Goal: Task Accomplishment & Management: Complete application form

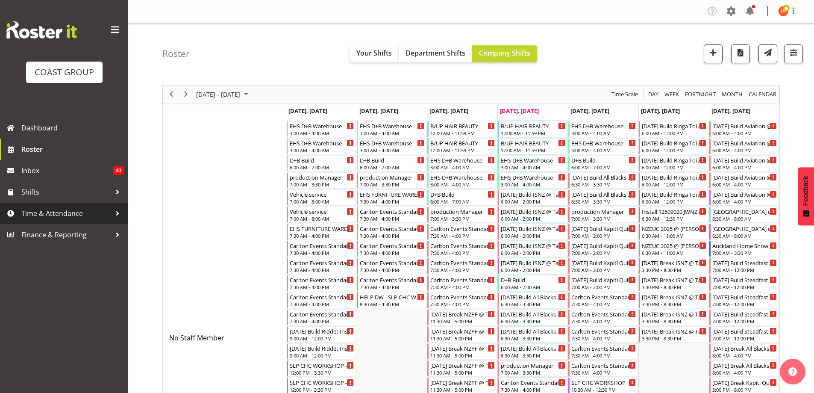
click at [70, 211] on span "Time & Attendance" at bounding box center [66, 213] width 90 height 13
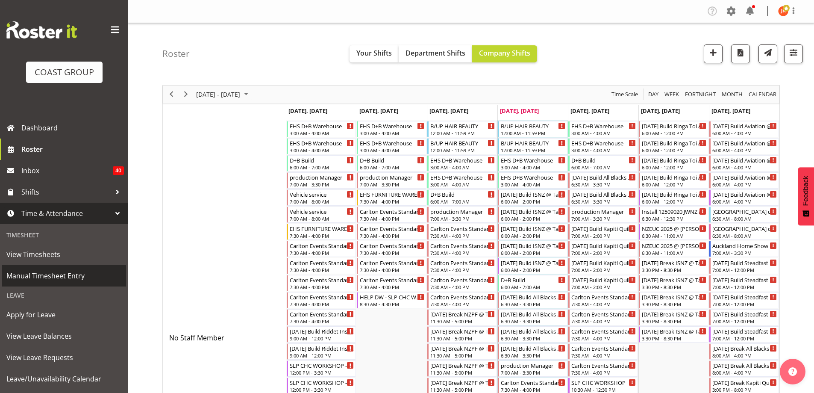
click at [46, 275] on span "Manual Timesheet Entry" at bounding box center [63, 275] width 115 height 13
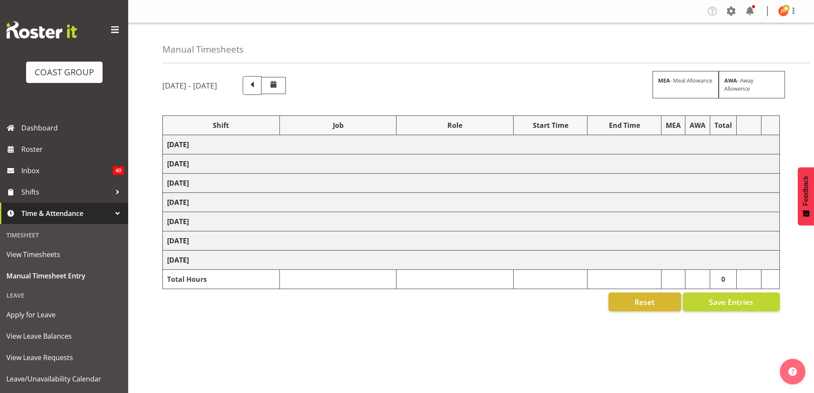
click at [258, 86] on span at bounding box center [252, 84] width 11 height 11
select select "39823"
select select "69"
select select "24997"
select select "9321"
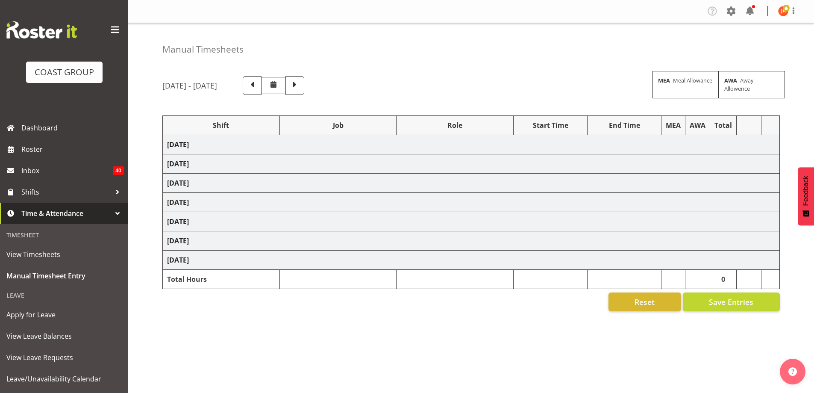
select select "39823"
select select "69"
select select "39823"
select select "69"
select select "39823"
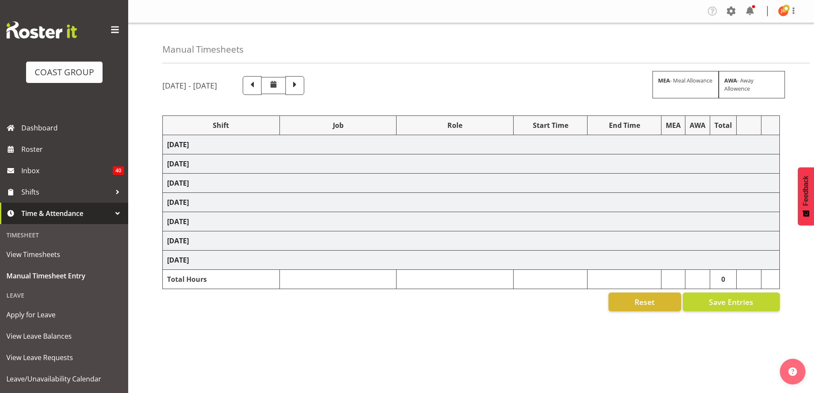
select select "69"
select select "40079"
select select "10496"
select select "39823"
select select "69"
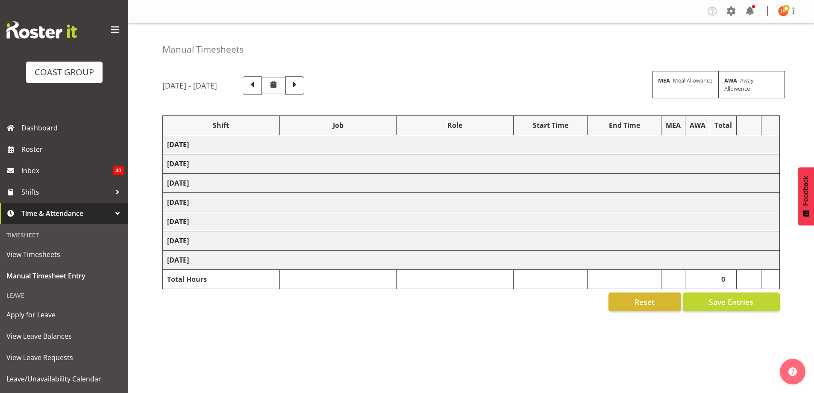
select select "78571"
select select "9202"
select select "24997"
select select "9202"
select select "24997"
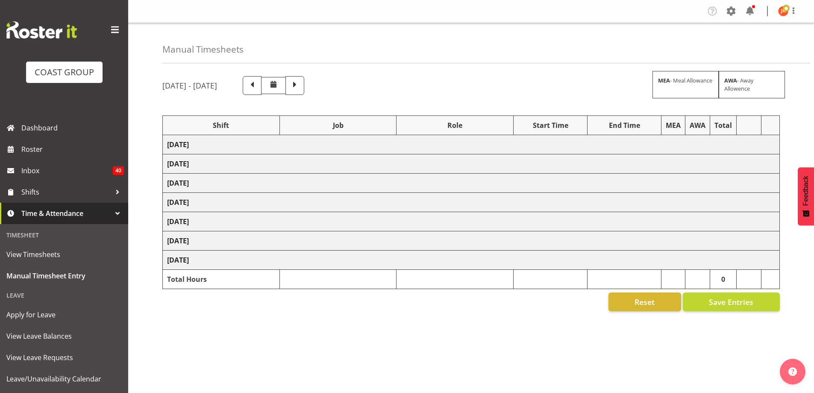
select select "9202"
select select "63941"
select select "9202"
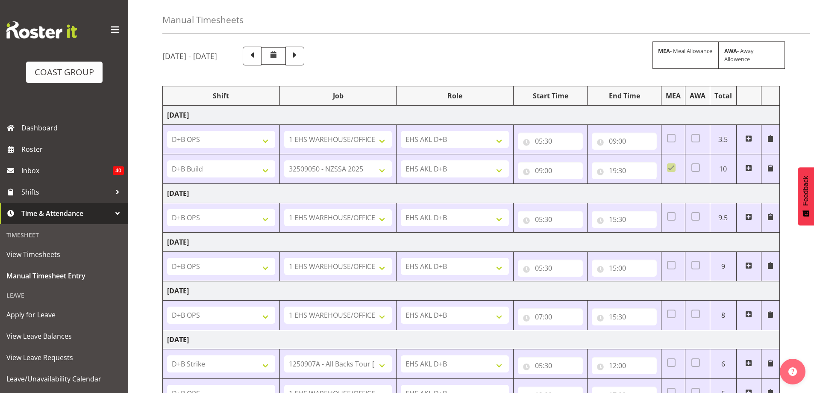
scroll to position [43, 0]
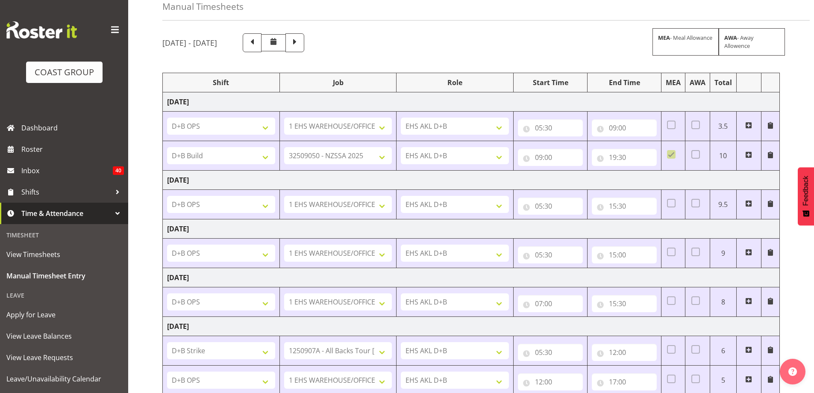
click at [300, 41] on span at bounding box center [294, 41] width 11 height 11
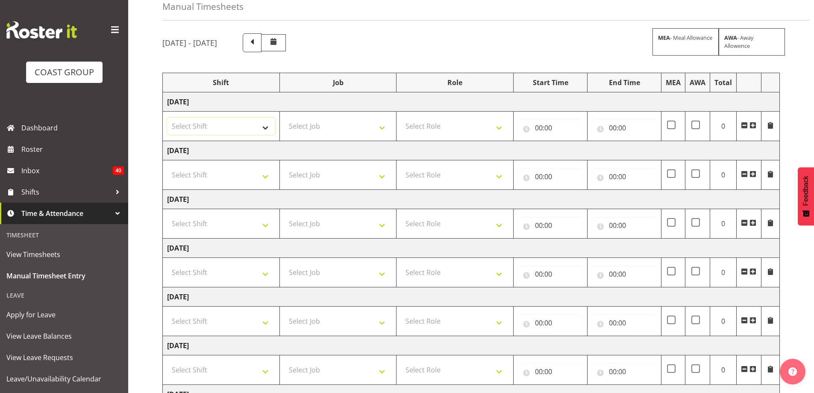
click at [264, 130] on select "Select Shift # Fieldays--Milwaukee. # Install Hutchwilco Boat Show at ASG. #AKL…" at bounding box center [221, 125] width 108 height 17
select select "39823"
click at [167, 117] on select "Select Shift # Fieldays--Milwaukee. # Install Hutchwilco Boat Show at ASG. #AKL…" at bounding box center [221, 125] width 108 height 17
click at [367, 126] on select "Select Job 1 Carlton Events 1 Carlton Hamilton 1 Carlton Wellington 1 EHS WAREH…" at bounding box center [338, 125] width 108 height 17
select select "69"
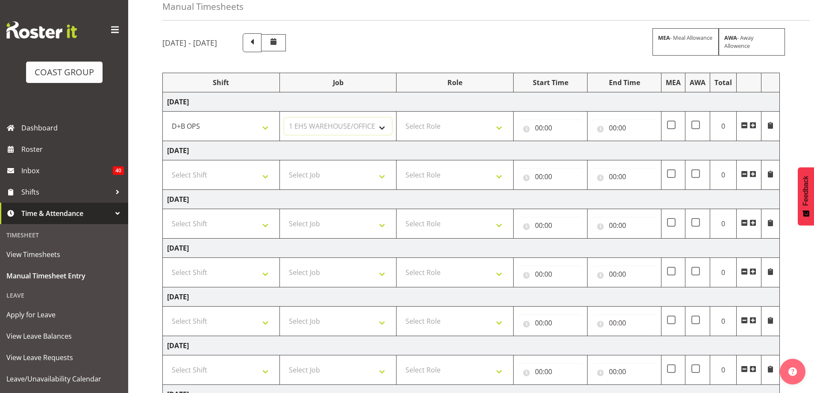
click at [284, 117] on select "Select Job 1 Carlton Events 1 Carlton Hamilton 1 Carlton Wellington 1 EHS WAREH…" at bounding box center [338, 125] width 108 height 17
click at [426, 131] on select "Select Role EHS AKL D+B" at bounding box center [455, 125] width 108 height 17
select select "194"
click at [401, 117] on select "Select Role EHS AKL D+B" at bounding box center [455, 125] width 108 height 17
click at [543, 129] on input "00:00" at bounding box center [550, 127] width 65 height 17
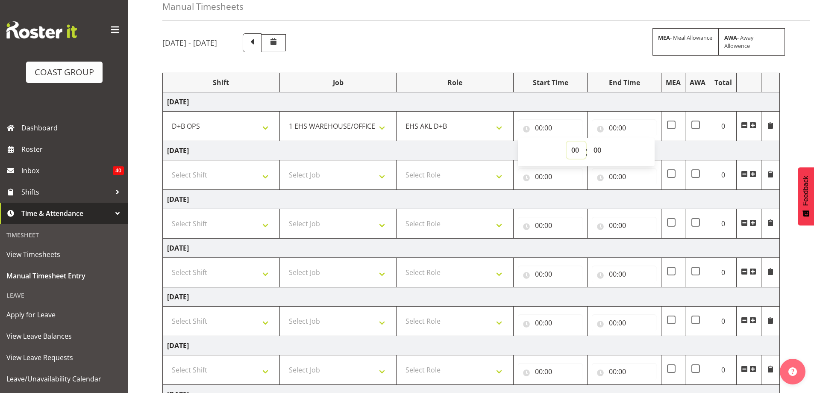
click at [575, 151] on select "00 01 02 03 04 05 06 07 08 09 10 11 12 13 14 15 16 17 18 19 20 21 22 23" at bounding box center [575, 149] width 19 height 17
select select "5"
click at [566, 141] on select "00 01 02 03 04 05 06 07 08 09 10 11 12 13 14 15 16 17 18 19 20 21 22 23" at bounding box center [575, 149] width 19 height 17
type input "05:00"
click at [599, 154] on select "00 01 02 03 04 05 06 07 08 09 10 11 12 13 14 15 16 17 18 19 20 21 22 23 24 25 2…" at bounding box center [598, 149] width 19 height 17
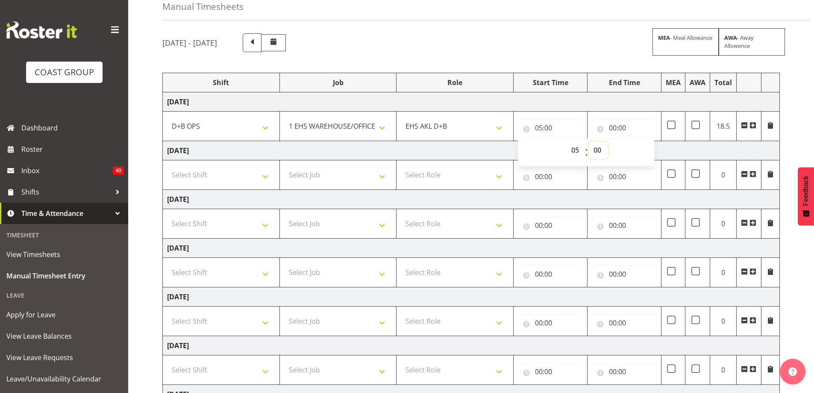
select select "30"
click at [589, 141] on select "00 01 02 03 04 05 06 07 08 09 10 11 12 13 14 15 16 17 18 19 20 21 22 23 24 25 2…" at bounding box center [598, 149] width 19 height 17
type input "05:30"
click at [613, 127] on input "00:00" at bounding box center [624, 127] width 65 height 17
click at [650, 150] on select "00 01 02 03 04 05 06 07 08 09 10 11 12 13 14 15 16 17 18 19 20 21 22 23" at bounding box center [649, 149] width 19 height 17
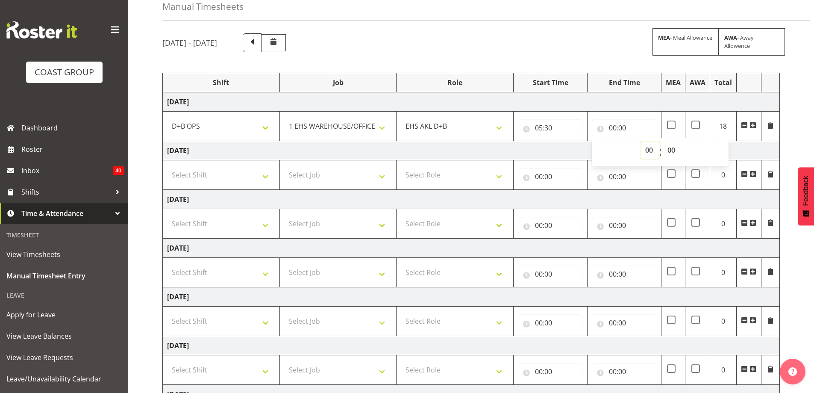
select select "15"
click at [640, 141] on select "00 01 02 03 04 05 06 07 08 09 10 11 12 13 14 15 16 17 18 19 20 21 22 23" at bounding box center [649, 149] width 19 height 17
type input "15:00"
click at [425, 153] on td "Thursday 11th September 2025" at bounding box center [471, 150] width 617 height 19
click at [262, 173] on select "Select Shift # Fieldays--Milwaukee. # Install Hutchwilco Boat Show at ASG. #AKL…" at bounding box center [221, 174] width 108 height 17
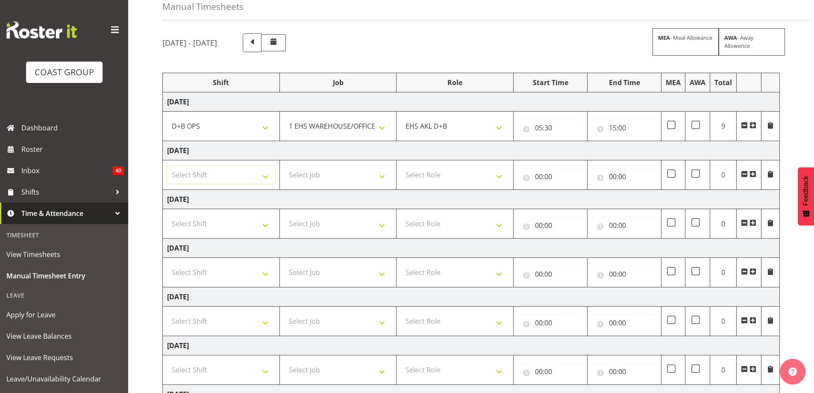
select select "39823"
click at [167, 166] on select "Select Shift # Fieldays--Milwaukee. # Install Hutchwilco Boat Show at ASG. #AKL…" at bounding box center [221, 174] width 108 height 17
click at [325, 176] on select "Select Job 1 Carlton Events 1 Carlton Hamilton 1 Carlton Wellington 1 EHS WAREH…" at bounding box center [338, 174] width 108 height 17
select select "69"
click at [284, 166] on select "Select Job 1 Carlton Events 1 Carlton Hamilton 1 Carlton Wellington 1 EHS WAREH…" at bounding box center [338, 174] width 108 height 17
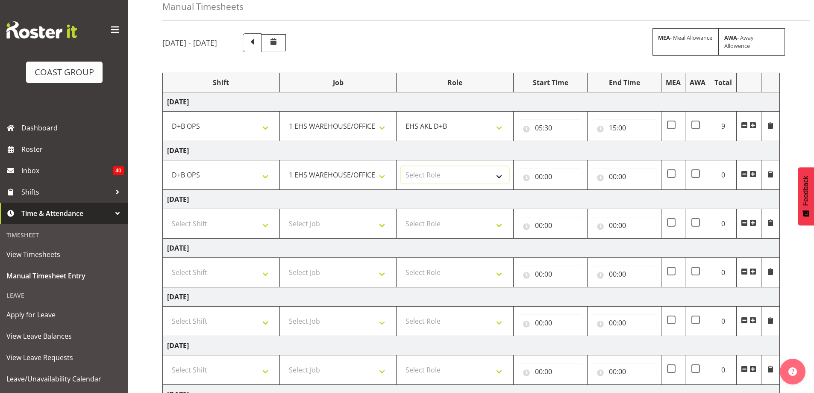
click at [476, 176] on select "Select Role EHS AKL D+B" at bounding box center [455, 174] width 108 height 17
select select "194"
click at [401, 166] on select "Select Role EHS AKL D+B" at bounding box center [455, 174] width 108 height 17
click at [536, 180] on input "00:00" at bounding box center [550, 176] width 65 height 17
click at [578, 199] on select "00 01 02 03 04 05 06 07 08 09 10 11 12 13 14 15 16 17 18 19 20 21 22 23" at bounding box center [575, 198] width 19 height 17
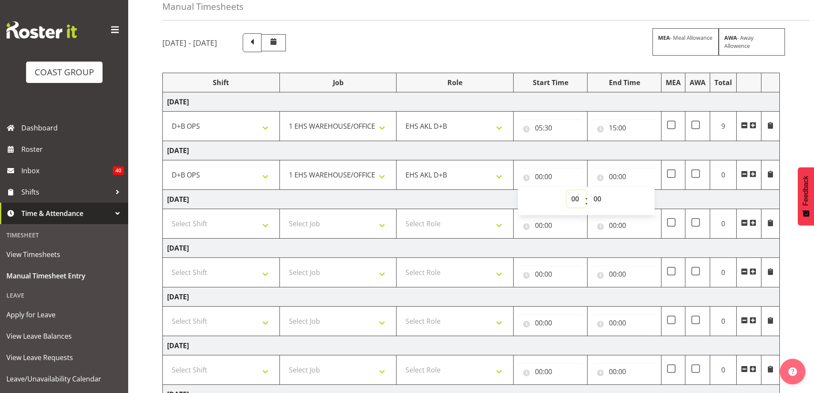
select select "5"
click at [566, 190] on select "00 01 02 03 04 05 06 07 08 09 10 11 12 13 14 15 16 17 18 19 20 21 22 23" at bounding box center [575, 198] width 19 height 17
type input "05:00"
click at [598, 197] on select "00 01 02 03 04 05 06 07 08 09 10 11 12 13 14 15 16 17 18 19 20 21 22 23 24 25 2…" at bounding box center [598, 198] width 19 height 17
select select "30"
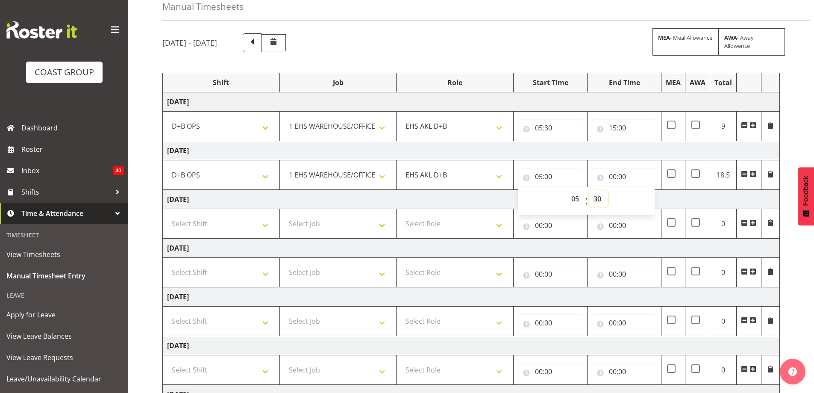
click at [589, 190] on select "00 01 02 03 04 05 06 07 08 09 10 11 12 13 14 15 16 17 18 19 20 21 22 23 24 25 2…" at bounding box center [598, 198] width 19 height 17
type input "05:30"
click at [612, 179] on input "00:00" at bounding box center [624, 176] width 65 height 17
click at [649, 196] on select "00 01 02 03 04 05 06 07 08 09 10 11 12 13 14 15 16 17 18 19 20 21 22 23" at bounding box center [649, 198] width 19 height 17
select select "15"
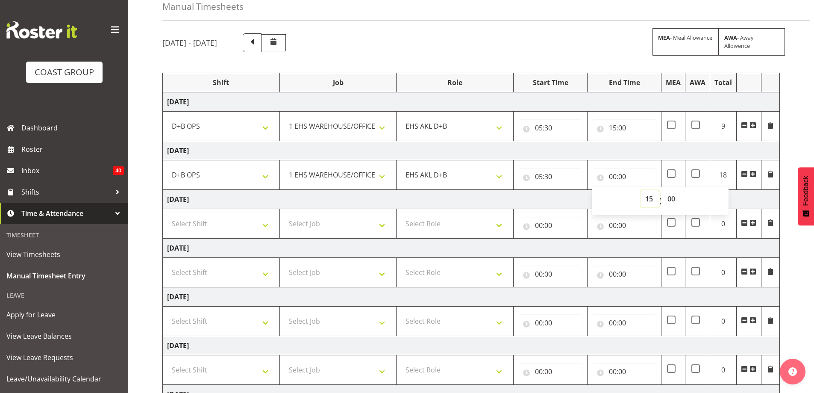
click at [640, 190] on select "00 01 02 03 04 05 06 07 08 09 10 11 12 13 14 15 16 17 18 19 20 21 22 23" at bounding box center [649, 198] width 19 height 17
type input "15:00"
click at [574, 198] on td "Friday 12th September 2025" at bounding box center [471, 199] width 617 height 19
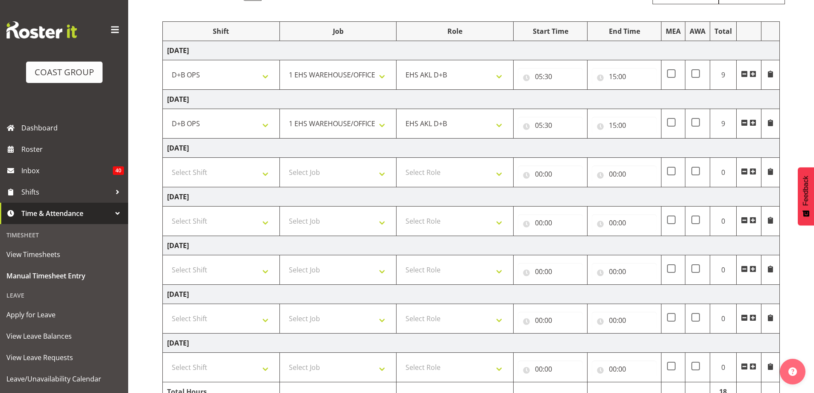
scroll to position [138, 0]
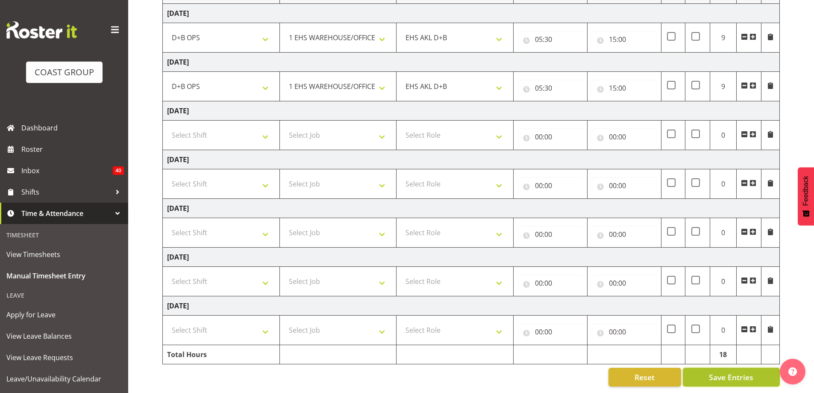
click at [716, 371] on span "Save Entries" at bounding box center [731, 376] width 44 height 11
